Goal: Transaction & Acquisition: Purchase product/service

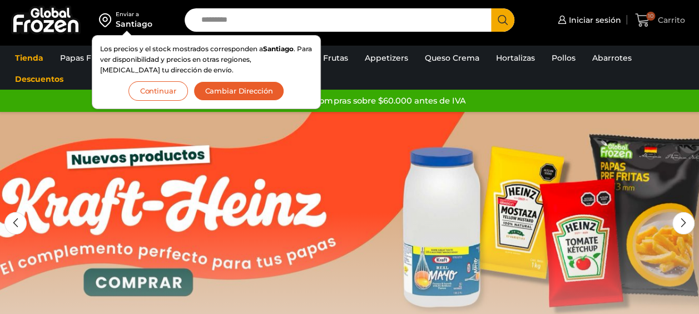
drag, startPoint x: 0, startPoint y: 0, endPoint x: 659, endPoint y: 23, distance: 659.1
click at [665, 23] on span "Carrito" at bounding box center [670, 19] width 30 height 11
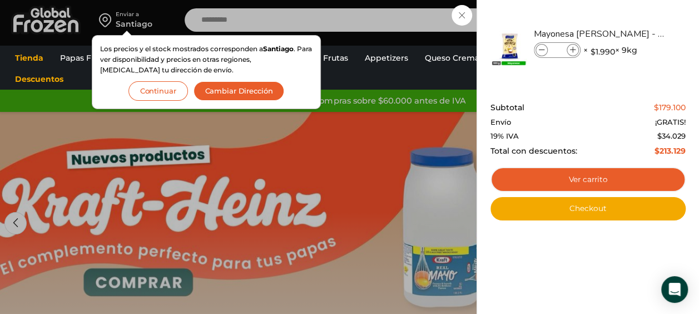
click at [244, 90] on button "Cambiar Dirección" at bounding box center [239, 90] width 91 height 19
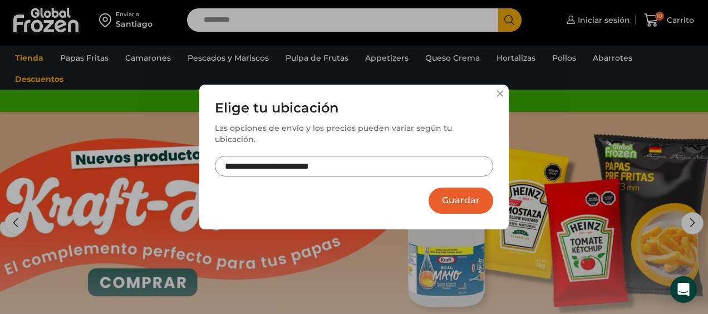
click at [455, 196] on button "Guardar" at bounding box center [460, 200] width 65 height 26
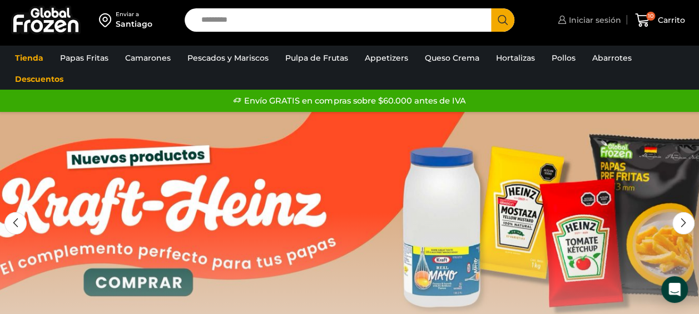
click at [601, 23] on span "Iniciar sesión" at bounding box center [593, 19] width 55 height 11
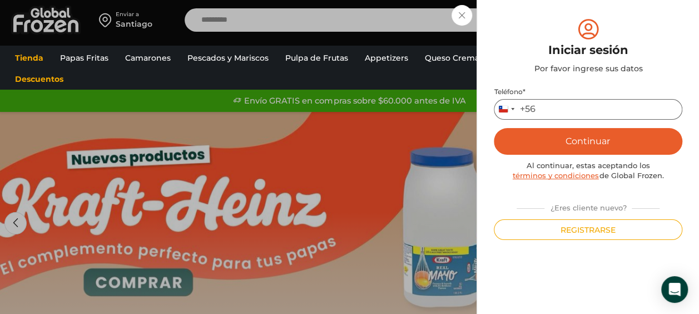
click at [591, 105] on input "Teléfono *" at bounding box center [588, 109] width 189 height 21
type input "*********"
click at [494, 128] on button "Continuar" at bounding box center [588, 141] width 189 height 27
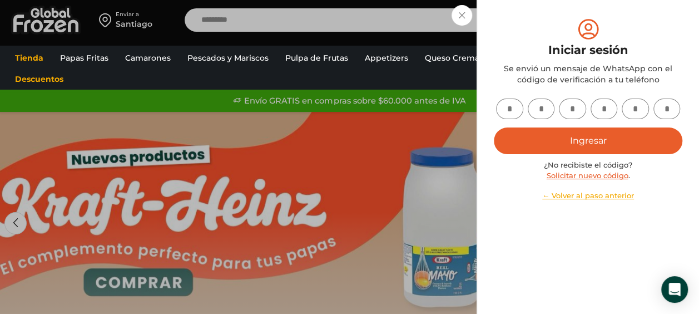
click at [516, 106] on input "text" at bounding box center [509, 108] width 27 height 21
type input "*"
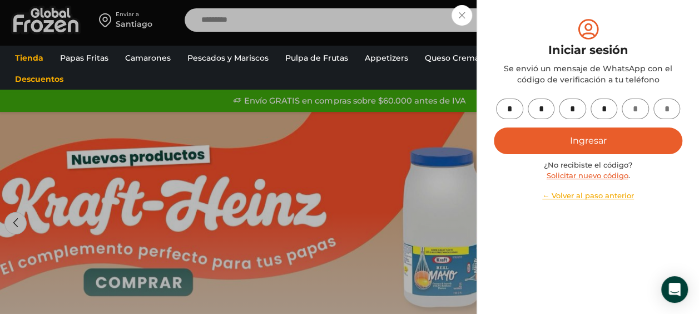
type input "*"
drag, startPoint x: 622, startPoint y: 135, endPoint x: 621, endPoint y: 129, distance: 5.6
click at [622, 130] on button "Ingresar" at bounding box center [588, 140] width 189 height 27
click at [621, 130] on button "Ingresar" at bounding box center [588, 140] width 189 height 27
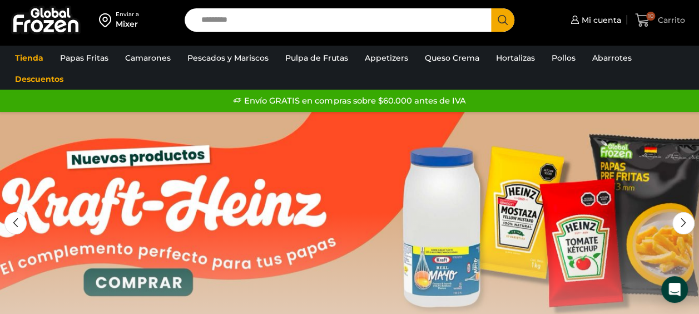
click at [677, 17] on span "Carrito" at bounding box center [670, 19] width 30 height 11
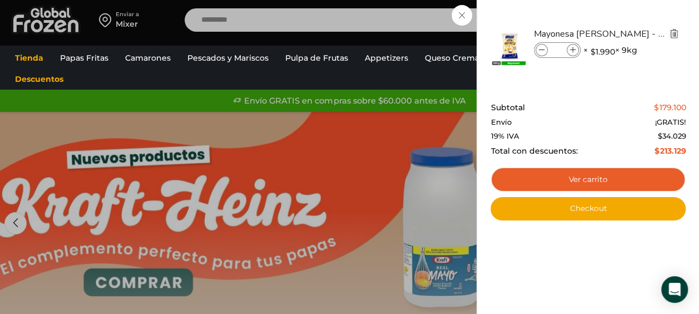
click at [670, 34] on img "Eliminar Mayonesa Traverso - Caja 9 kilos del carrito" at bounding box center [674, 33] width 10 height 10
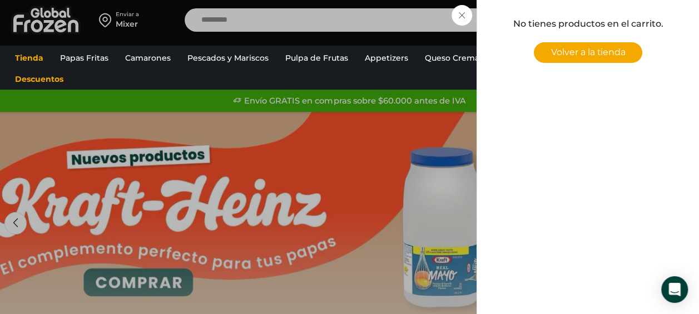
click at [633, 18] on div "0 Carrito 0 0 Shopping Cart No tienes productos en el carrito. Volver a la tien…" at bounding box center [661, 20] width 56 height 26
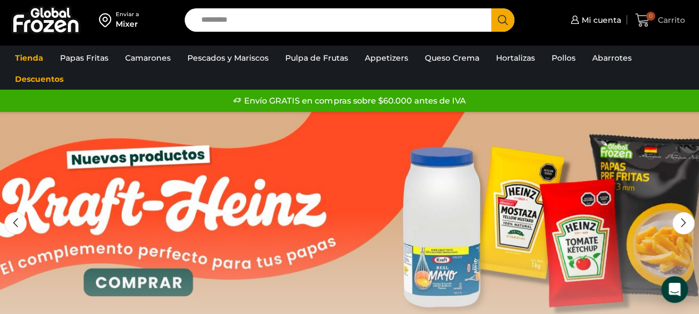
click at [655, 23] on span "Carrito" at bounding box center [670, 19] width 30 height 11
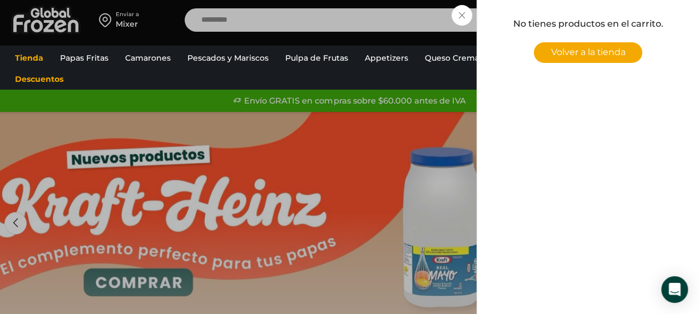
click at [633, 11] on div "0 Carrito 0 0 Shopping Cart No tienes productos en el carrito. Volver a la tien…" at bounding box center [661, 20] width 56 height 26
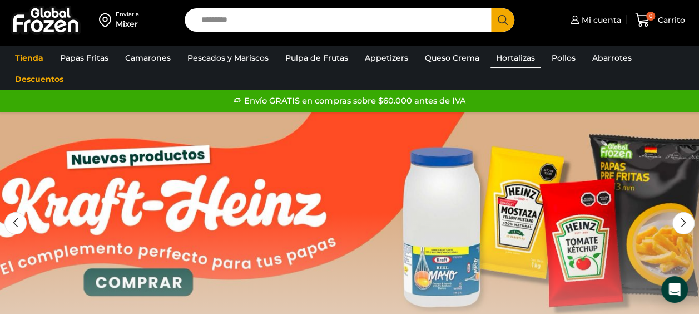
click at [517, 60] on link "Hortalizas" at bounding box center [516, 57] width 50 height 21
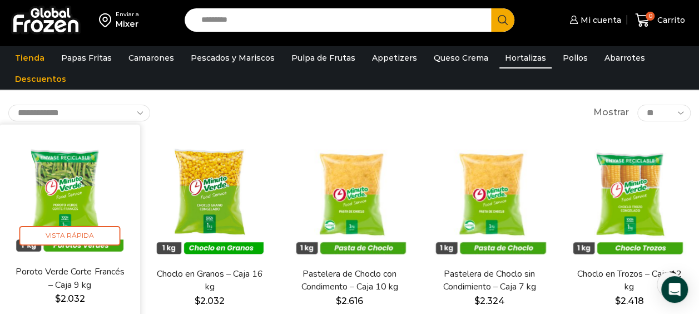
scroll to position [111, 0]
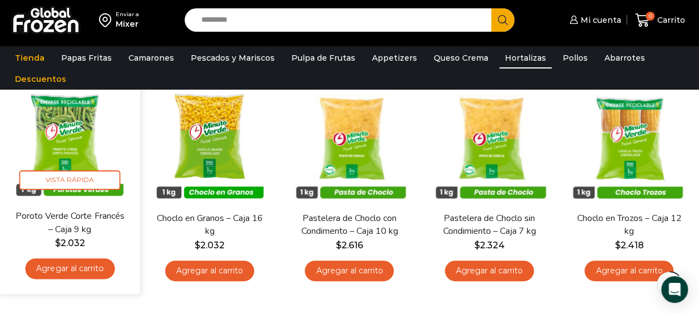
click at [69, 267] on link "Agregar al carrito" at bounding box center [70, 268] width 90 height 21
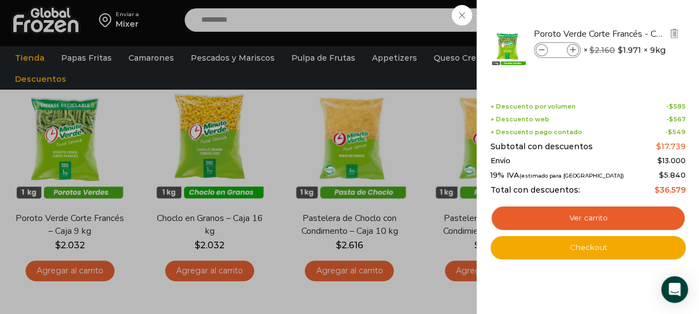
click at [571, 51] on icon at bounding box center [573, 50] width 6 height 6
type input "*"
click at [633, 33] on div "2 Carrito 2 2 Shopping Cart *" at bounding box center [661, 20] width 56 height 26
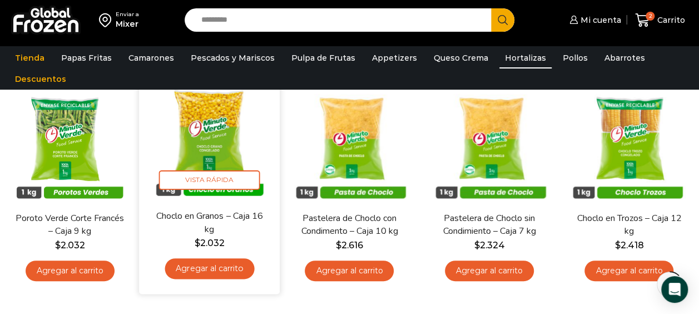
click at [233, 265] on link "Agregar al carrito" at bounding box center [210, 268] width 90 height 21
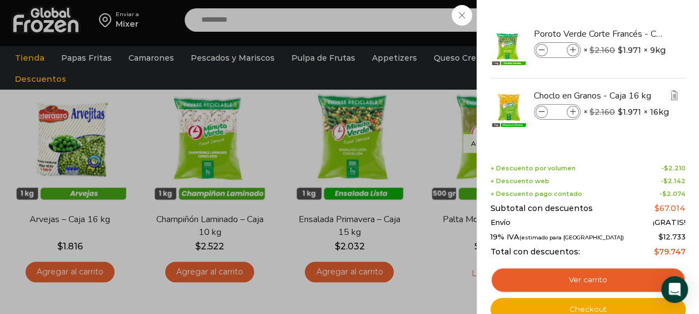
scroll to position [445, 0]
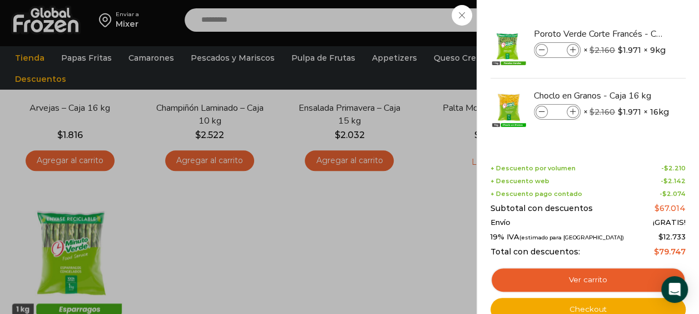
click at [633, 20] on div "3 Carrito 3 3 Shopping Cart *" at bounding box center [661, 20] width 56 height 26
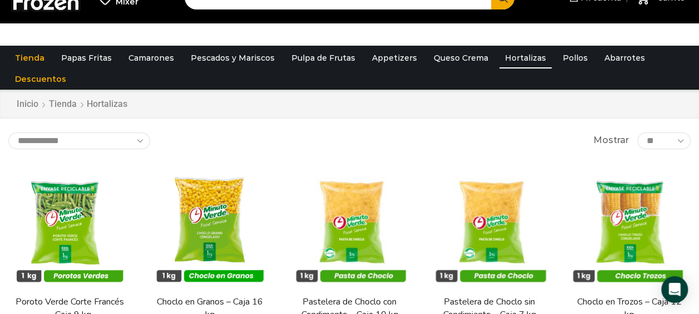
scroll to position [0, 0]
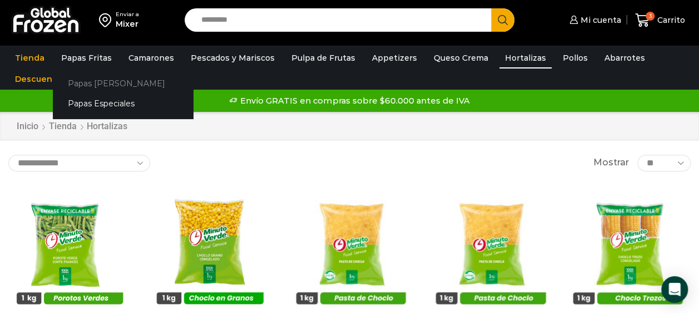
click at [112, 83] on link "Papas [PERSON_NAME]" at bounding box center [123, 83] width 140 height 21
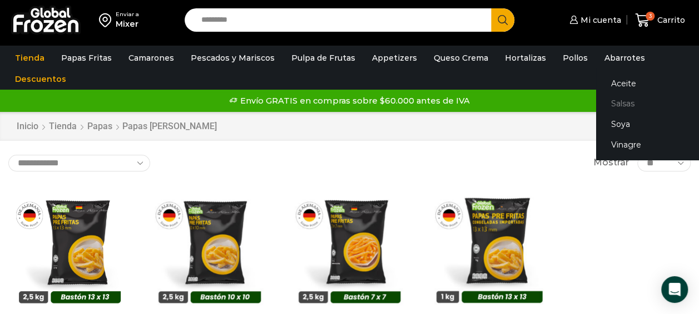
click at [616, 105] on link "Salsas" at bounding box center [666, 103] width 140 height 21
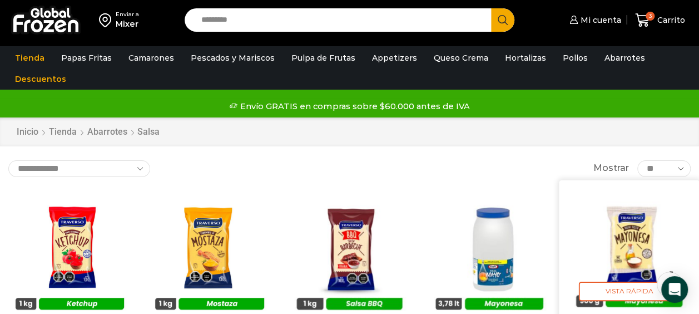
scroll to position [111, 0]
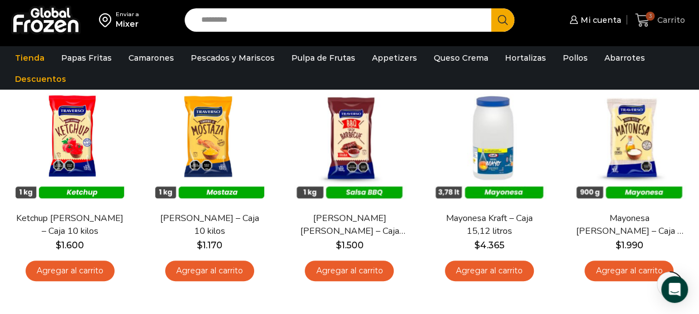
click at [669, 28] on link "3 [GEOGRAPHIC_DATA]" at bounding box center [661, 20] width 56 height 26
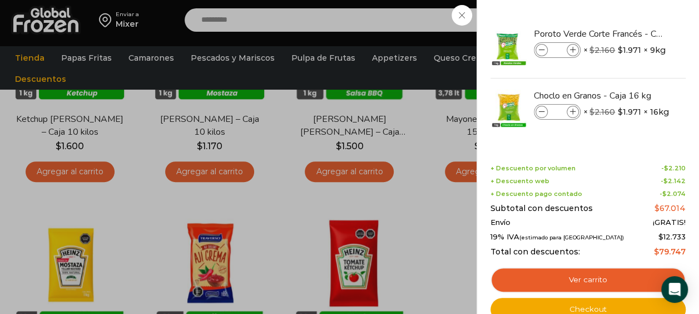
scroll to position [223, 0]
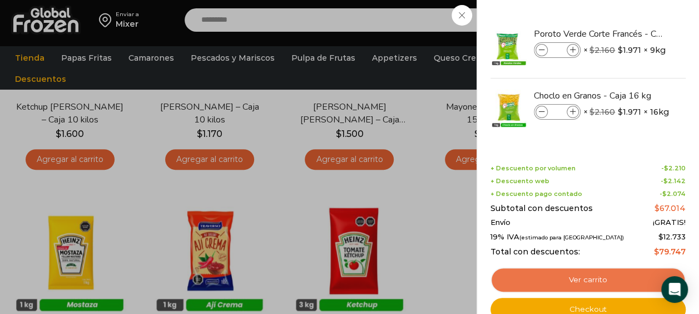
click at [603, 279] on link "Ver carrito" at bounding box center [588, 280] width 195 height 26
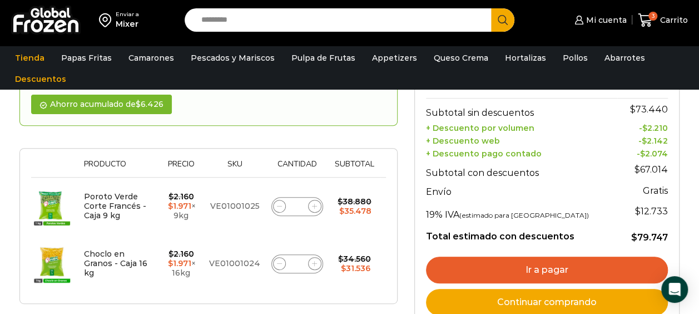
scroll to position [111, 0]
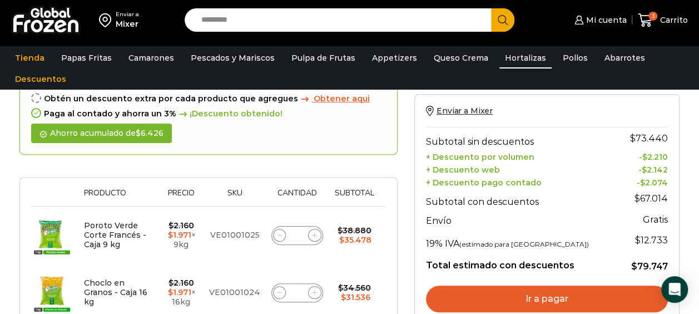
click at [524, 55] on link "Hortalizas" at bounding box center [526, 57] width 52 height 21
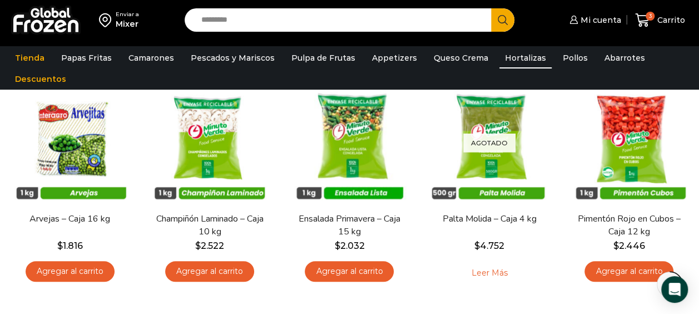
scroll to position [334, 0]
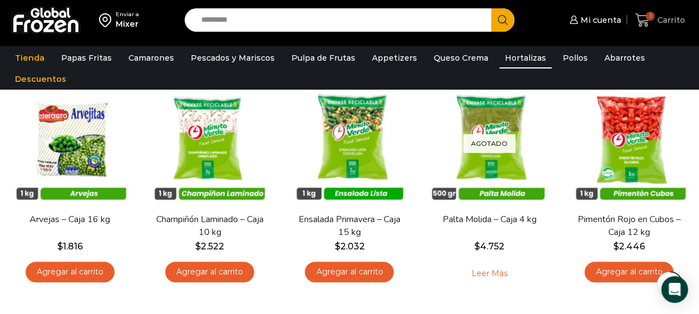
click at [670, 21] on span "Carrito" at bounding box center [670, 19] width 31 height 11
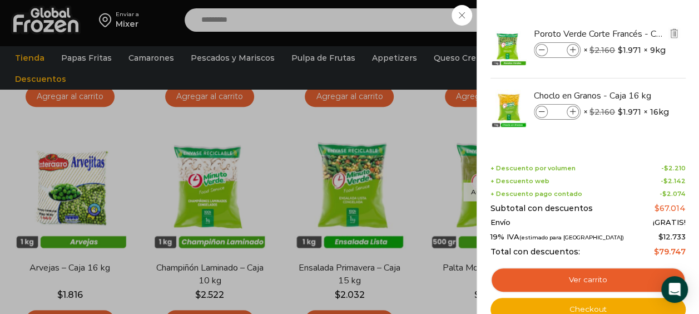
scroll to position [278, 0]
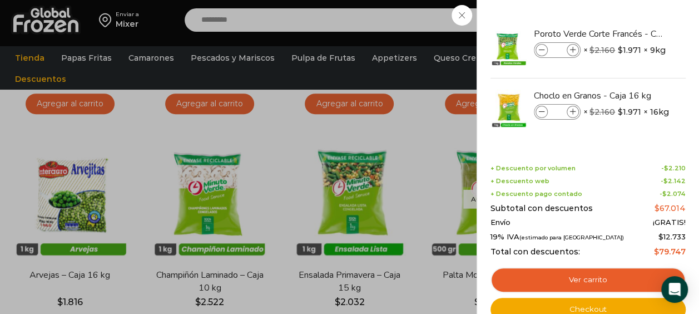
click at [633, 33] on div "3 Carrito 3 3 Shopping Cart * $" at bounding box center [661, 20] width 56 height 26
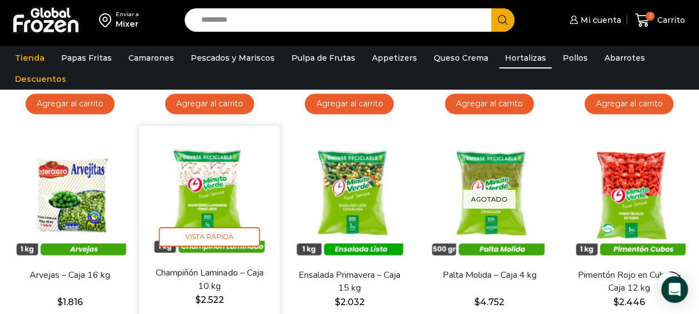
scroll to position [445, 0]
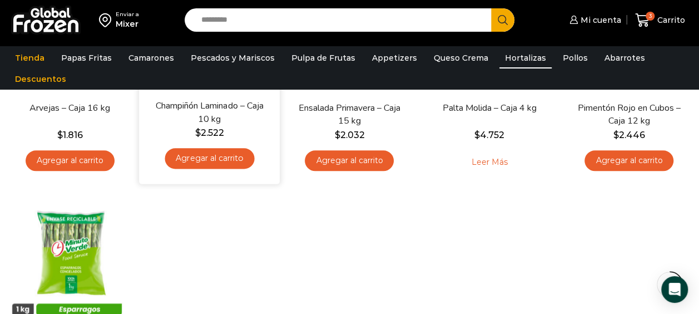
click at [225, 155] on link "Agregar al carrito" at bounding box center [210, 158] width 90 height 21
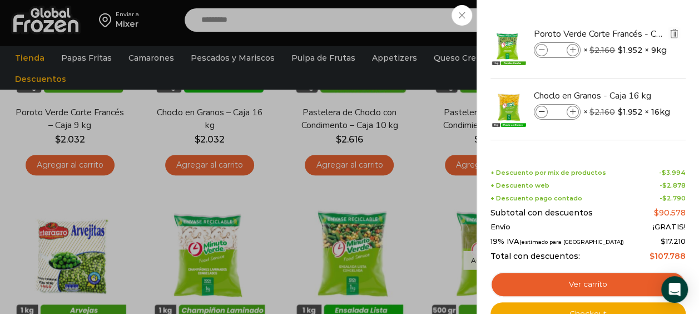
scroll to position [56, 0]
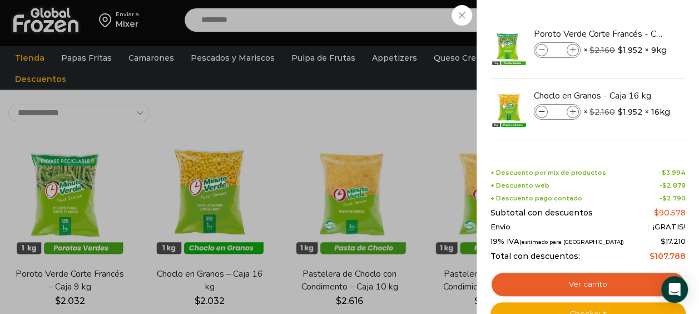
drag, startPoint x: 683, startPoint y: 37, endPoint x: 690, endPoint y: 103, distance: 67.1
click at [690, 103] on div "4 Shopping Cart Poroto Verde Corte Francés - Caja 9 kg Poroto Verde Corte Franc…" at bounding box center [588, 157] width 223 height 314
drag, startPoint x: 690, startPoint y: 101, endPoint x: 689, endPoint y: 124, distance: 22.8
click at [688, 125] on div "4 Shopping Cart Poroto Verde Corte Francés - Caja 9 kg Poroto Verde Corte Franc…" at bounding box center [588, 157] width 223 height 314
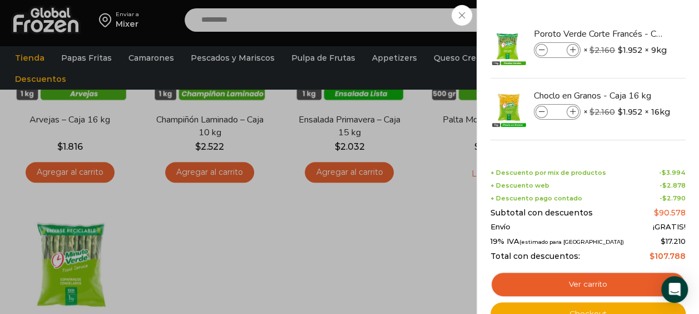
scroll to position [453, 0]
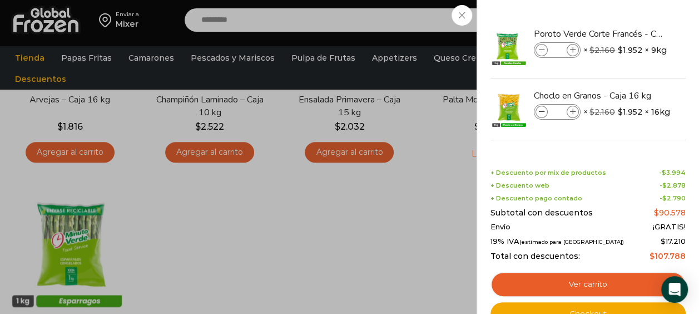
drag, startPoint x: 682, startPoint y: 101, endPoint x: 687, endPoint y: 120, distance: 19.4
click at [687, 126] on div "4 Shopping Cart Poroto Verde Corte Francés - Caja 9 kg Poroto Verde Corte Franc…" at bounding box center [588, 157] width 223 height 314
click at [633, 33] on div "4 Carrito 4 4 Shopping Cart *" at bounding box center [661, 20] width 56 height 26
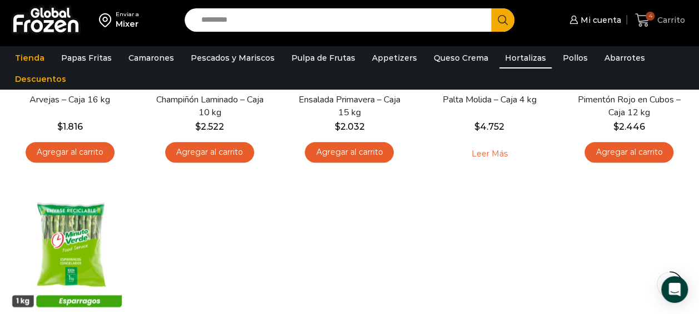
click at [657, 21] on span "Carrito" at bounding box center [670, 19] width 31 height 11
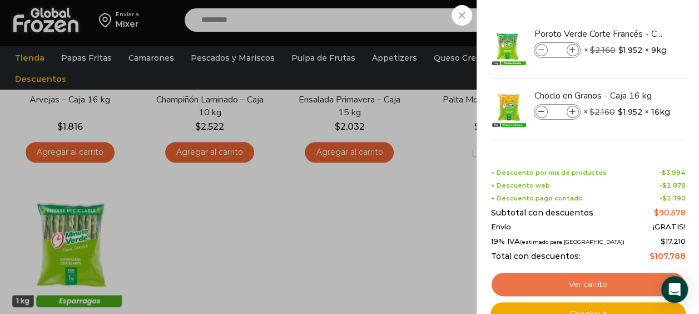
click at [583, 282] on link "Ver carrito" at bounding box center [588, 285] width 195 height 26
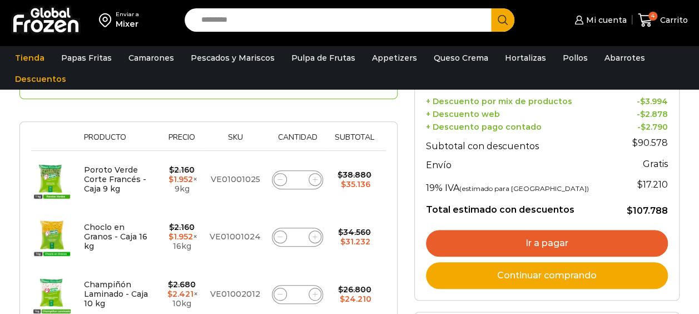
click at [600, 238] on link "Ir a pagar" at bounding box center [547, 243] width 242 height 27
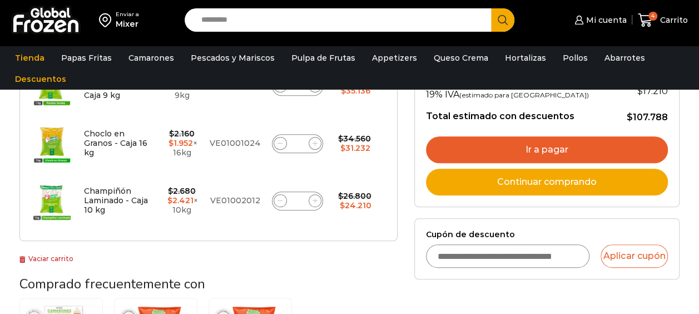
scroll to position [278, 0]
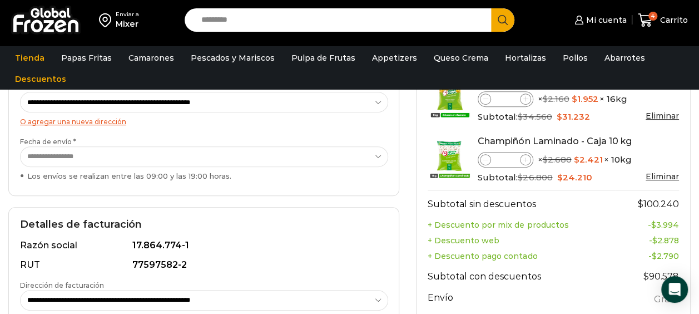
scroll to position [223, 0]
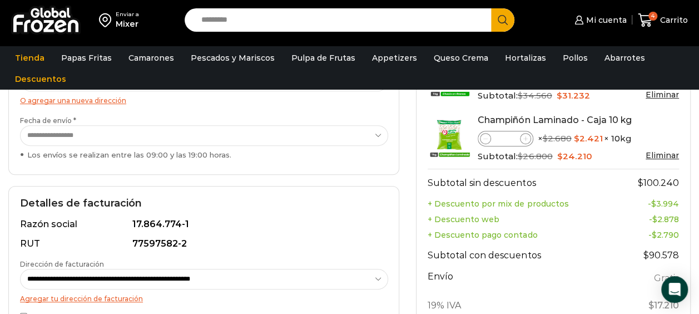
click at [126, 191] on div "**********" at bounding box center [203, 261] width 391 height 151
click at [136, 199] on h2 "Detalles de facturación" at bounding box center [204, 204] width 368 height 12
click at [140, 199] on h2 "Detalles de facturación" at bounding box center [204, 204] width 368 height 12
click at [332, 205] on h2 "Detalles de facturación" at bounding box center [204, 204] width 368 height 12
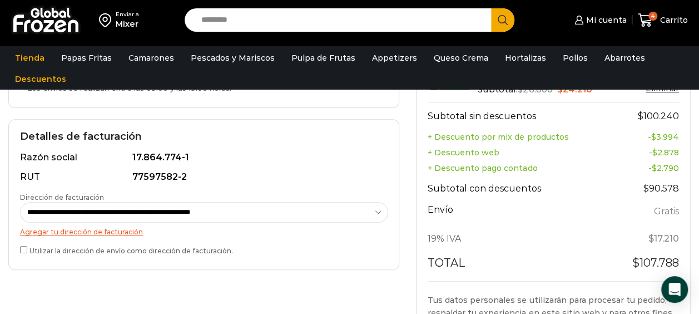
scroll to position [389, 0]
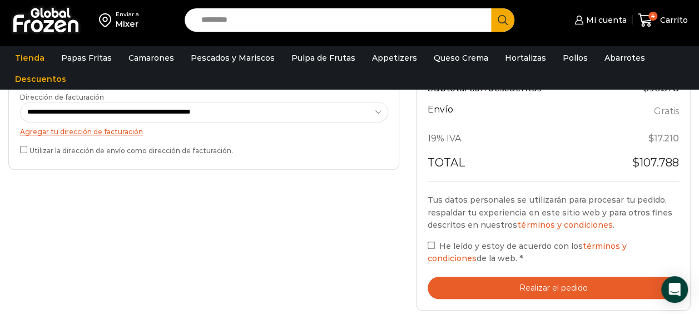
click at [379, 116] on select "**********" at bounding box center [204, 112] width 368 height 21
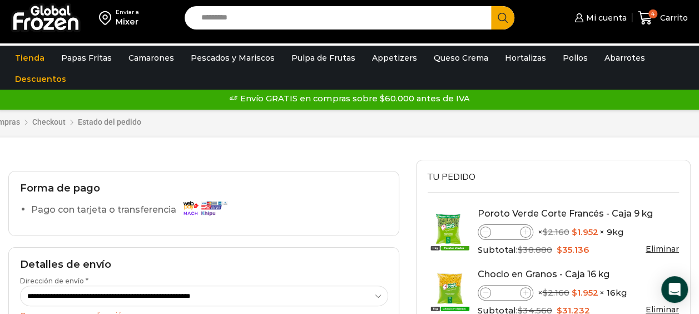
scroll to position [0, 0]
